Goal: Understand process/instructions

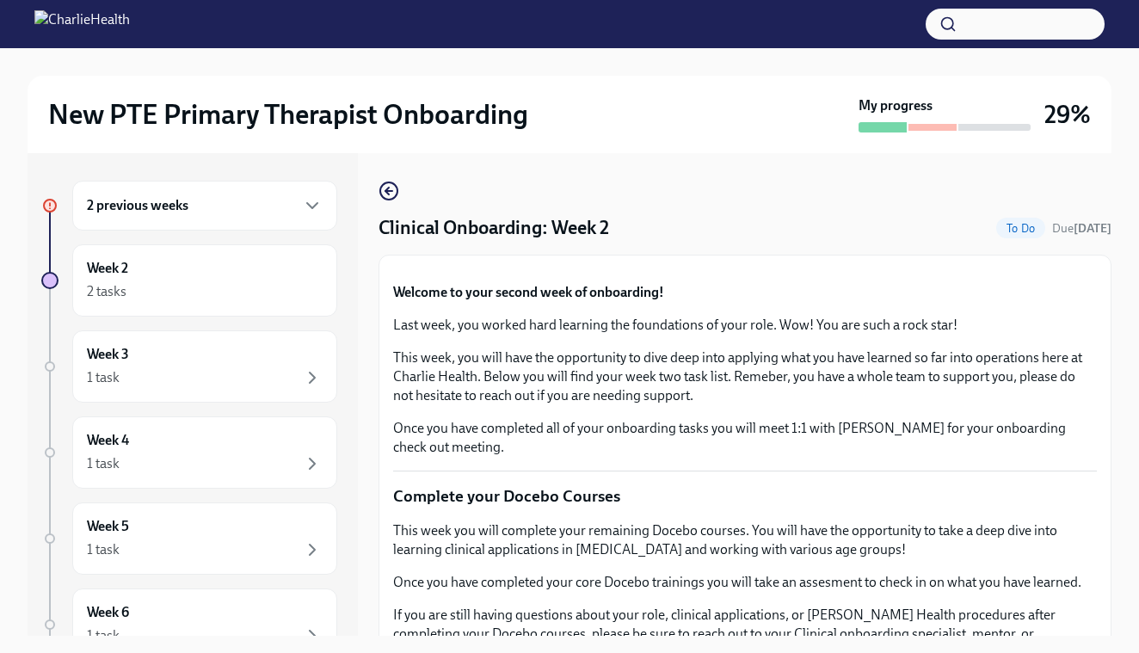
click at [289, 212] on div "2 previous weeks" at bounding box center [205, 205] width 236 height 21
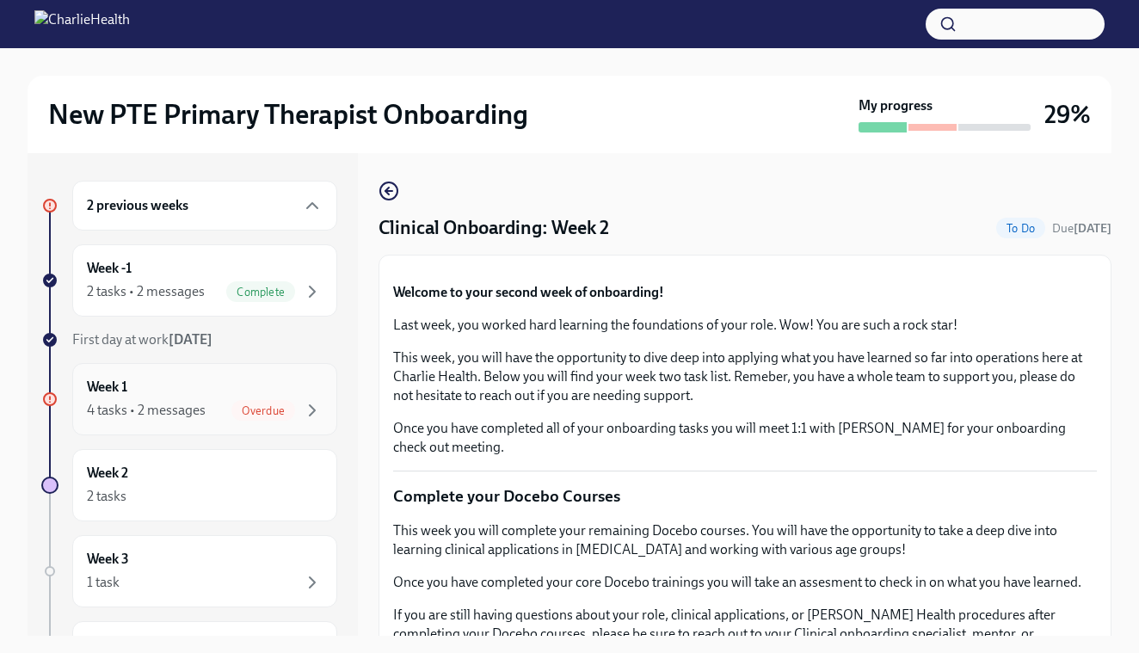
click at [246, 396] on div "Week 1 4 tasks • 2 messages Overdue" at bounding box center [205, 398] width 236 height 43
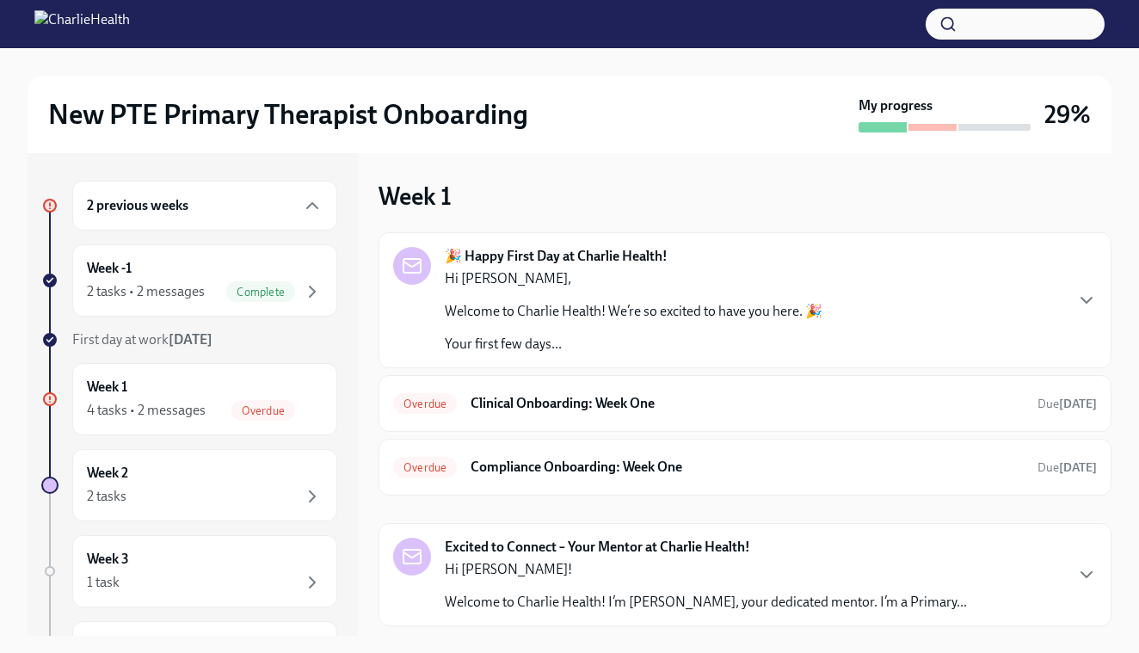
click at [1051, 321] on div "🎉 Happy First Day at Charlie Health! Hi [PERSON_NAME], Welcome to Charlie Healt…" at bounding box center [744, 300] width 703 height 107
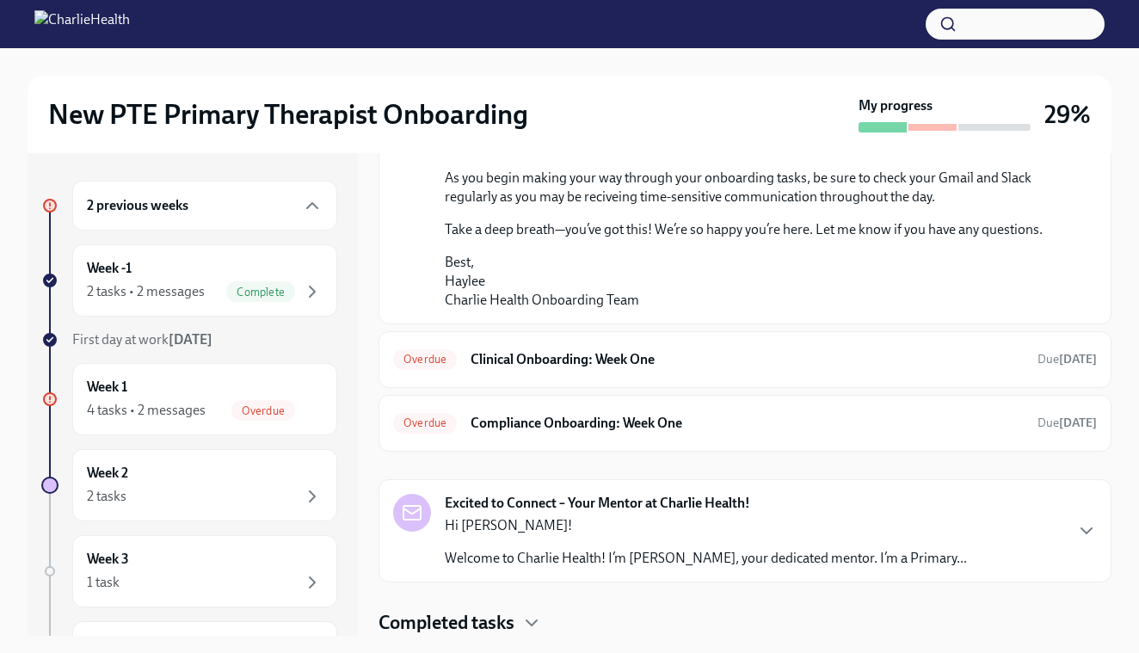
scroll to position [1150, 0]
click at [816, 369] on h6 "Clinical Onboarding: Week One" at bounding box center [746, 359] width 553 height 19
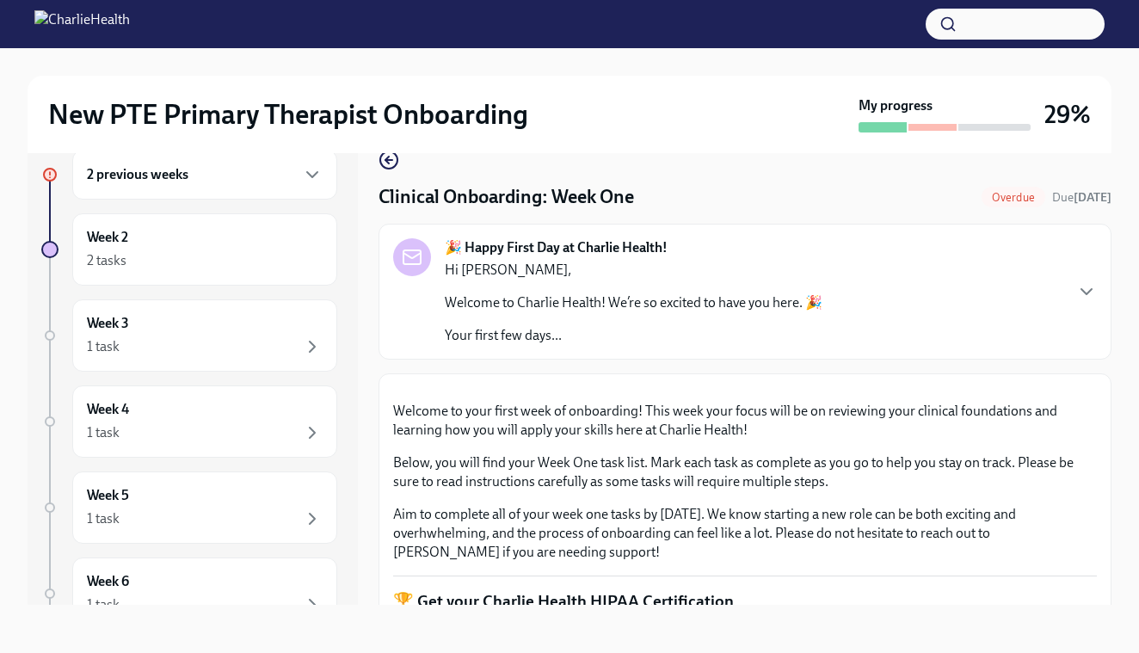
scroll to position [31, 0]
click at [896, 388] on button "Zoom image" at bounding box center [744, 388] width 703 height 0
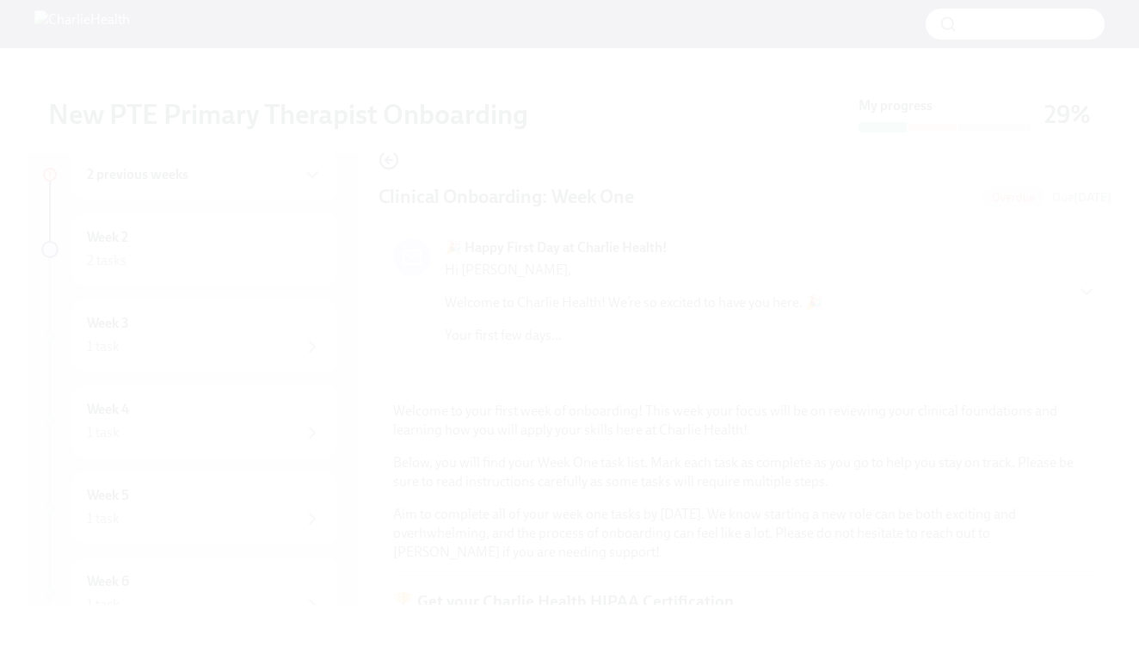
click at [896, 428] on button "Unzoom image" at bounding box center [569, 326] width 1139 height 653
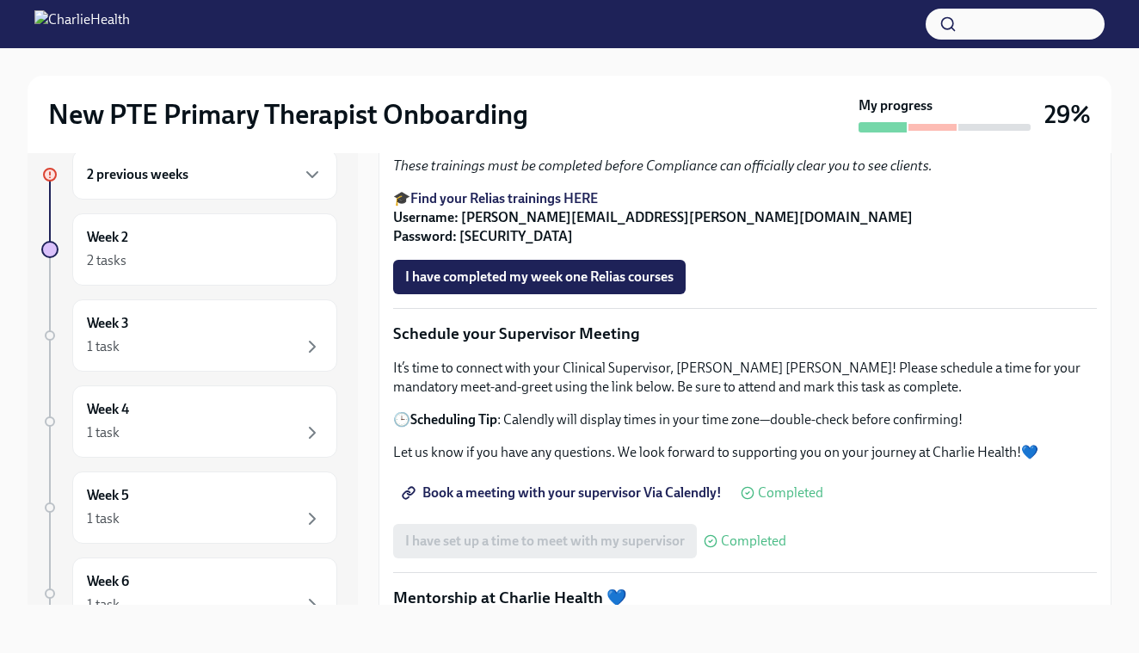
scroll to position [1116, 0]
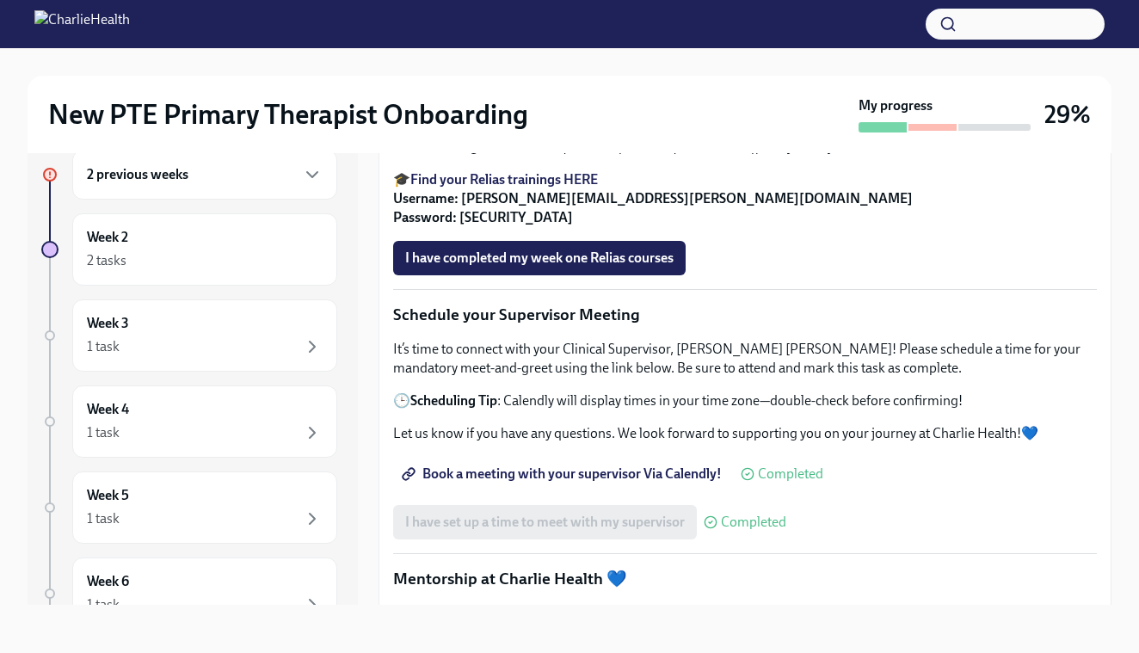
click at [575, 187] on strong "Find your Relias trainings HERE" at bounding box center [503, 179] width 187 height 16
